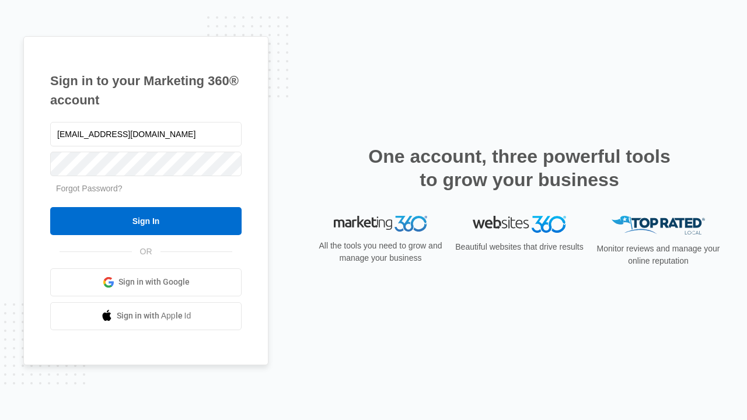
type input "dankie614@gmail.com"
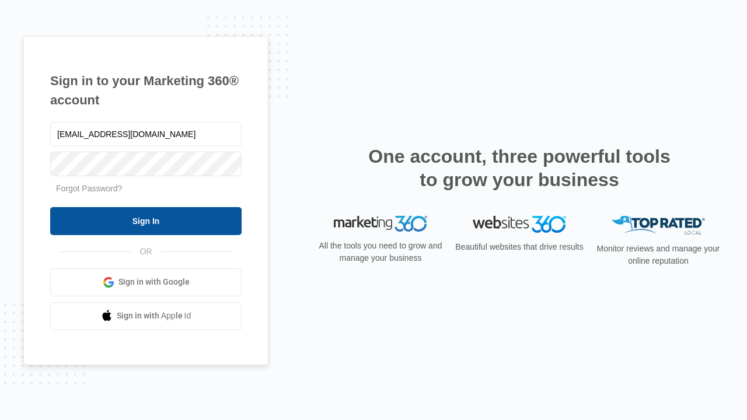
click at [146, 221] on input "Sign In" at bounding box center [145, 221] width 191 height 28
